Goal: Contribute content: Add original content to the website for others to see

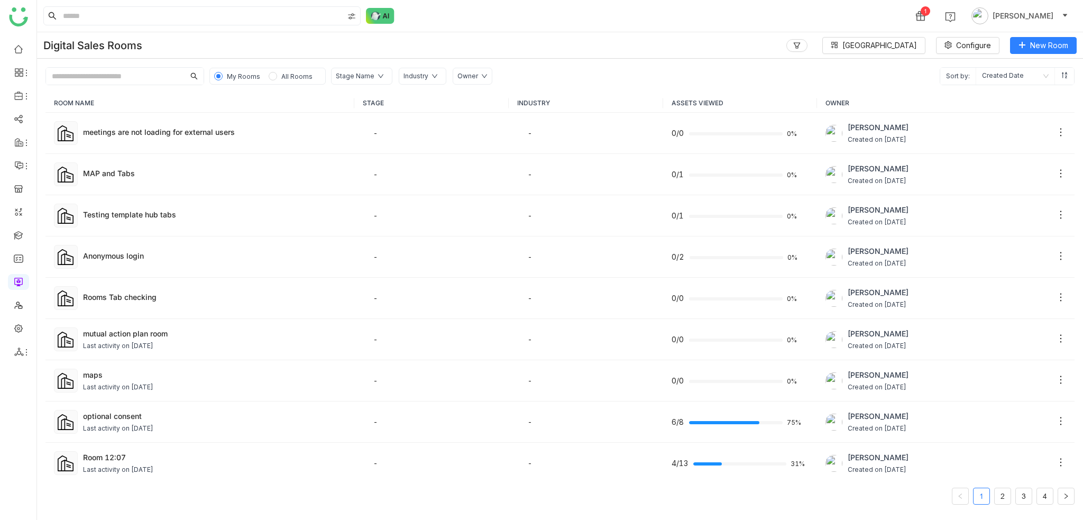
drag, startPoint x: 15, startPoint y: 276, endPoint x: 11, endPoint y: 279, distance: 5.4
click at [15, 277] on link at bounding box center [19, 281] width 10 height 9
click at [22, 239] on link at bounding box center [19, 234] width 10 height 9
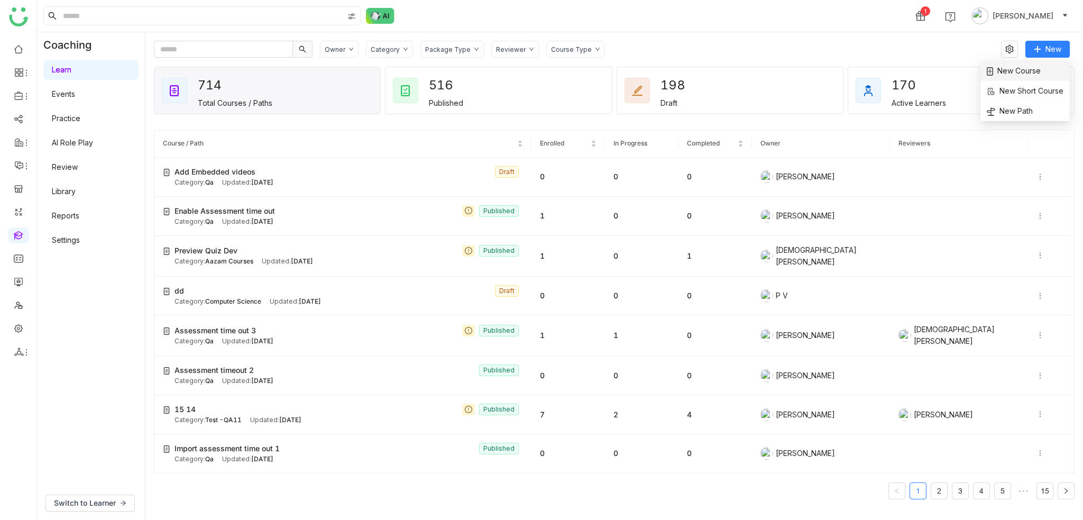
click at [1023, 66] on span "New Course" at bounding box center [1014, 71] width 54 height 12
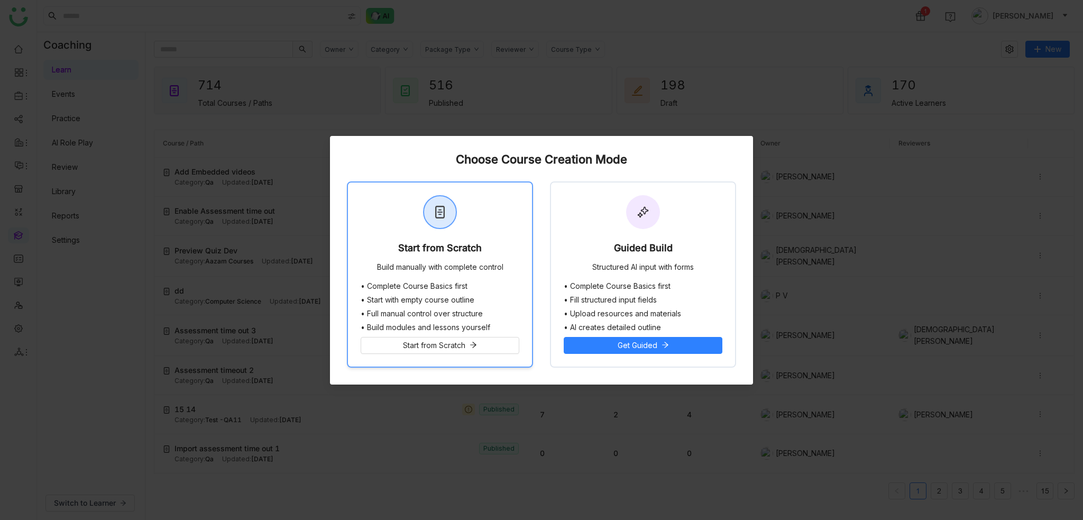
click at [516, 245] on div "Start from Scratch Build manually with complete control" at bounding box center [440, 231] width 184 height 99
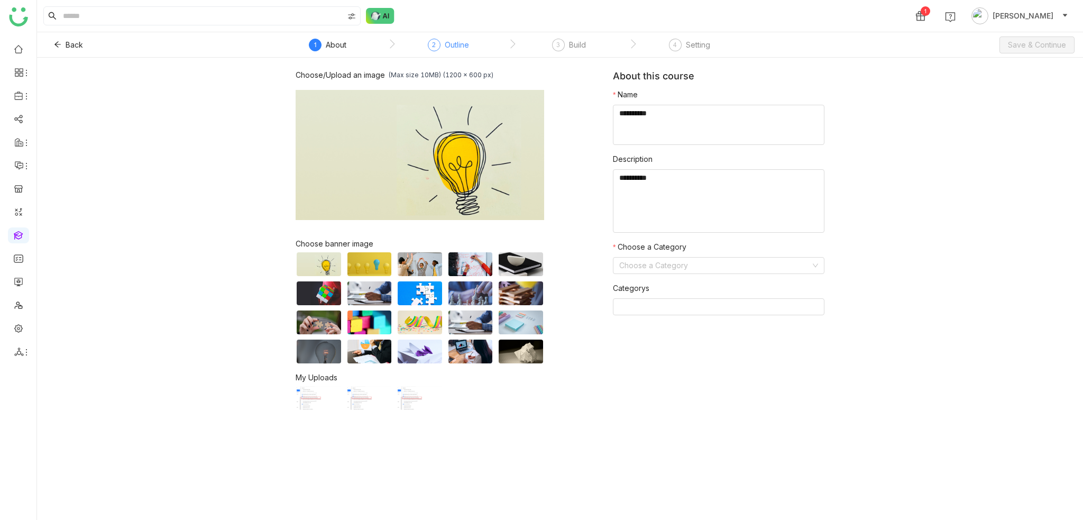
click at [445, 47] on div "Outline" at bounding box center [457, 45] width 24 height 13
click at [454, 49] on div "Outline" at bounding box center [457, 45] width 24 height 13
click at [718, 111] on textarea at bounding box center [719, 125] width 212 height 40
type textarea "**********"
type textarea "********"
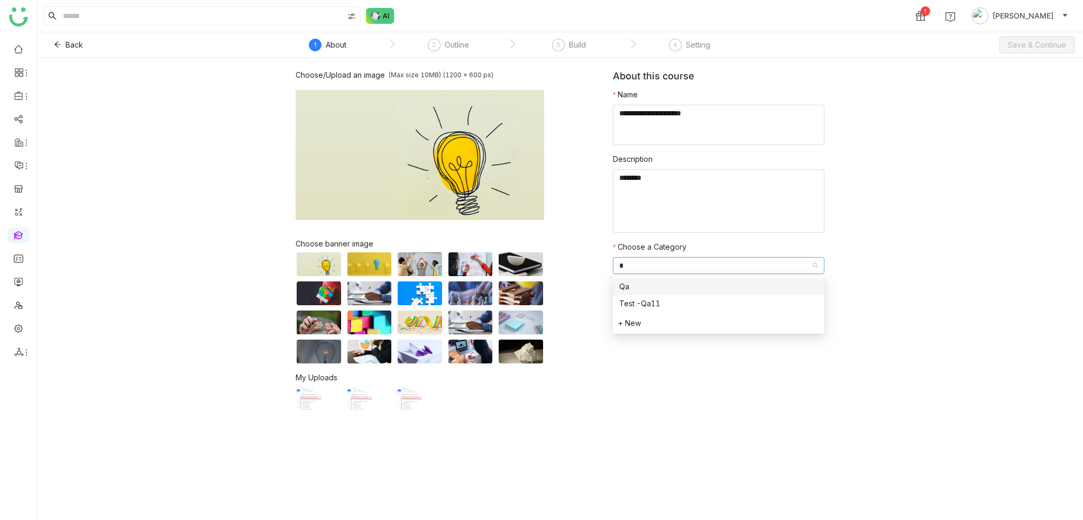
type input "**"
click at [1031, 37] on button "Save & Continue" at bounding box center [1036, 44] width 75 height 17
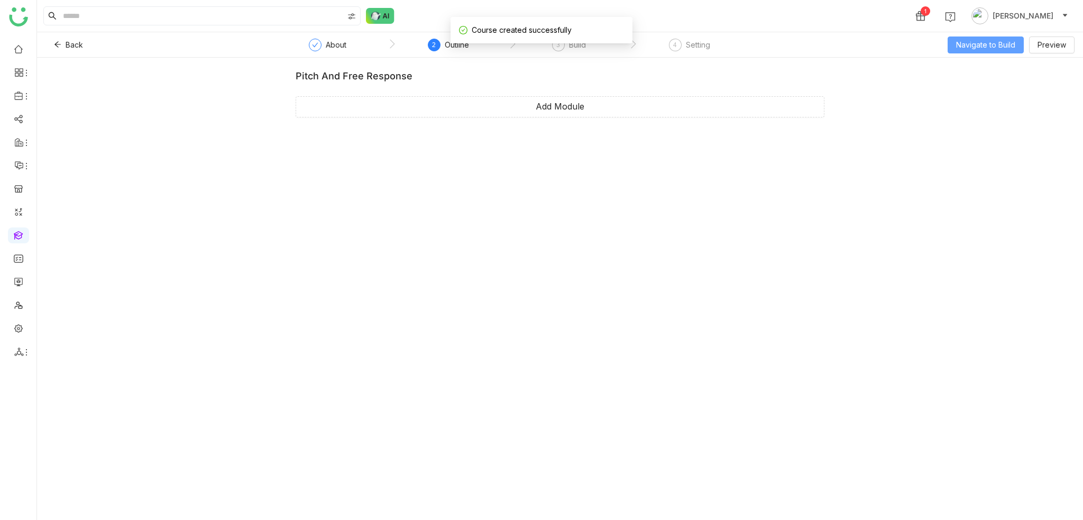
click at [983, 49] on span "Navigate to Build" at bounding box center [985, 45] width 59 height 12
click at [996, 48] on span "Navigate to Build" at bounding box center [985, 45] width 59 height 12
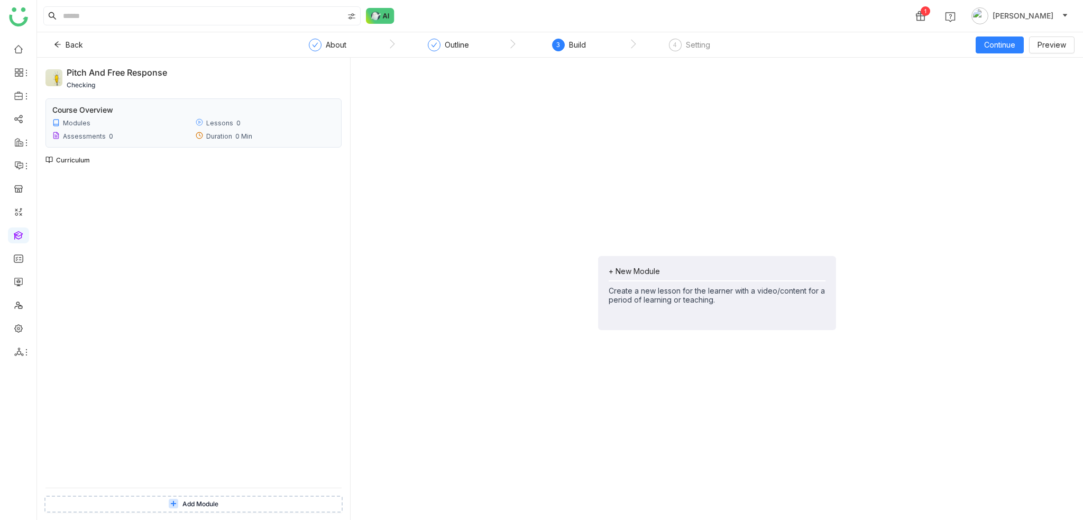
click at [664, 271] on div "+ New Module" at bounding box center [717, 270] width 217 height 9
click at [669, 260] on div "+ New Module Create a new lesson for the learner with a video/content for a per…" at bounding box center [717, 293] width 238 height 74
click at [645, 265] on div "+ New Module Create a new lesson for the learner with a video/content for a per…" at bounding box center [717, 293] width 238 height 74
click at [640, 275] on div "+ New Module" at bounding box center [717, 270] width 217 height 9
